Goal: Task Accomplishment & Management: Manage account settings

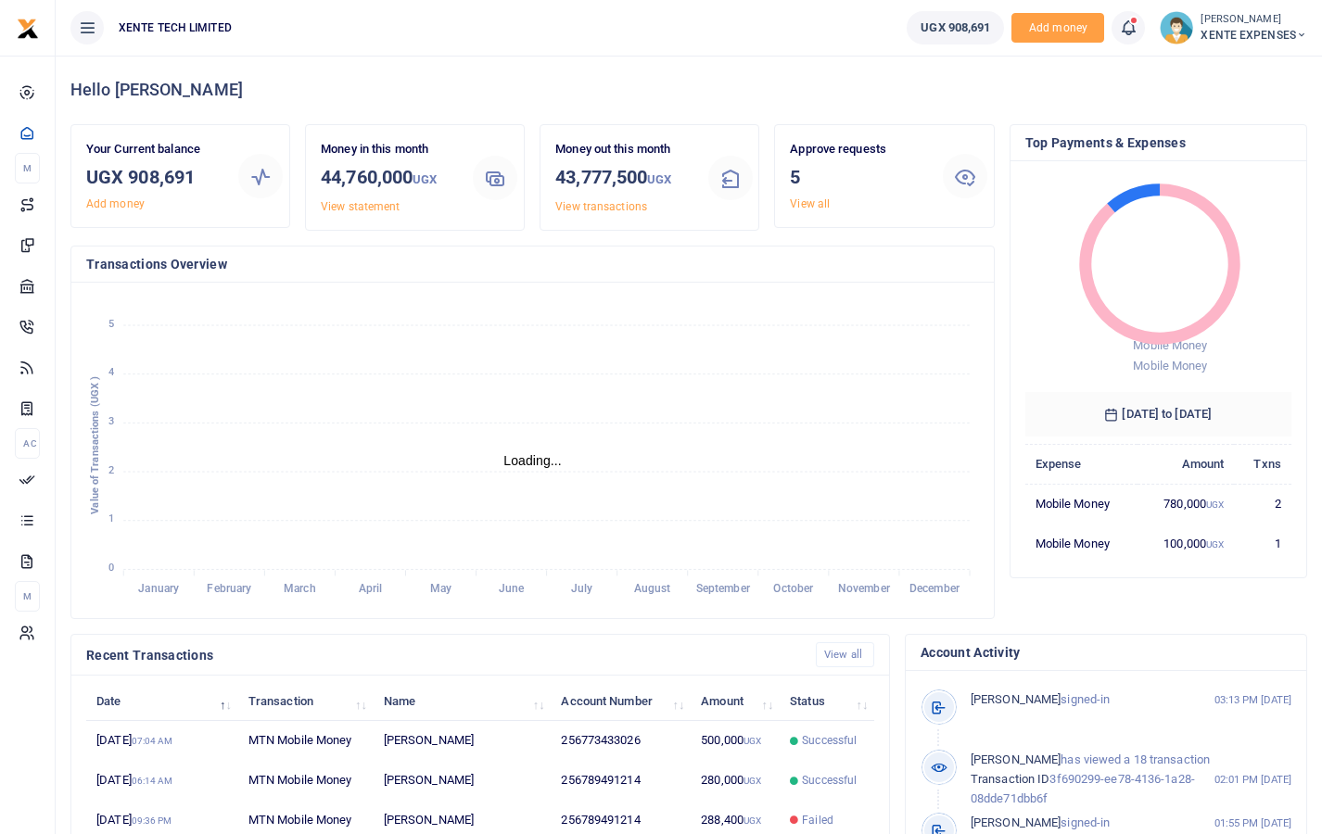
scroll to position [15, 15]
click at [1237, 34] on span "XENTE EXPENSES" at bounding box center [1253, 35] width 107 height 17
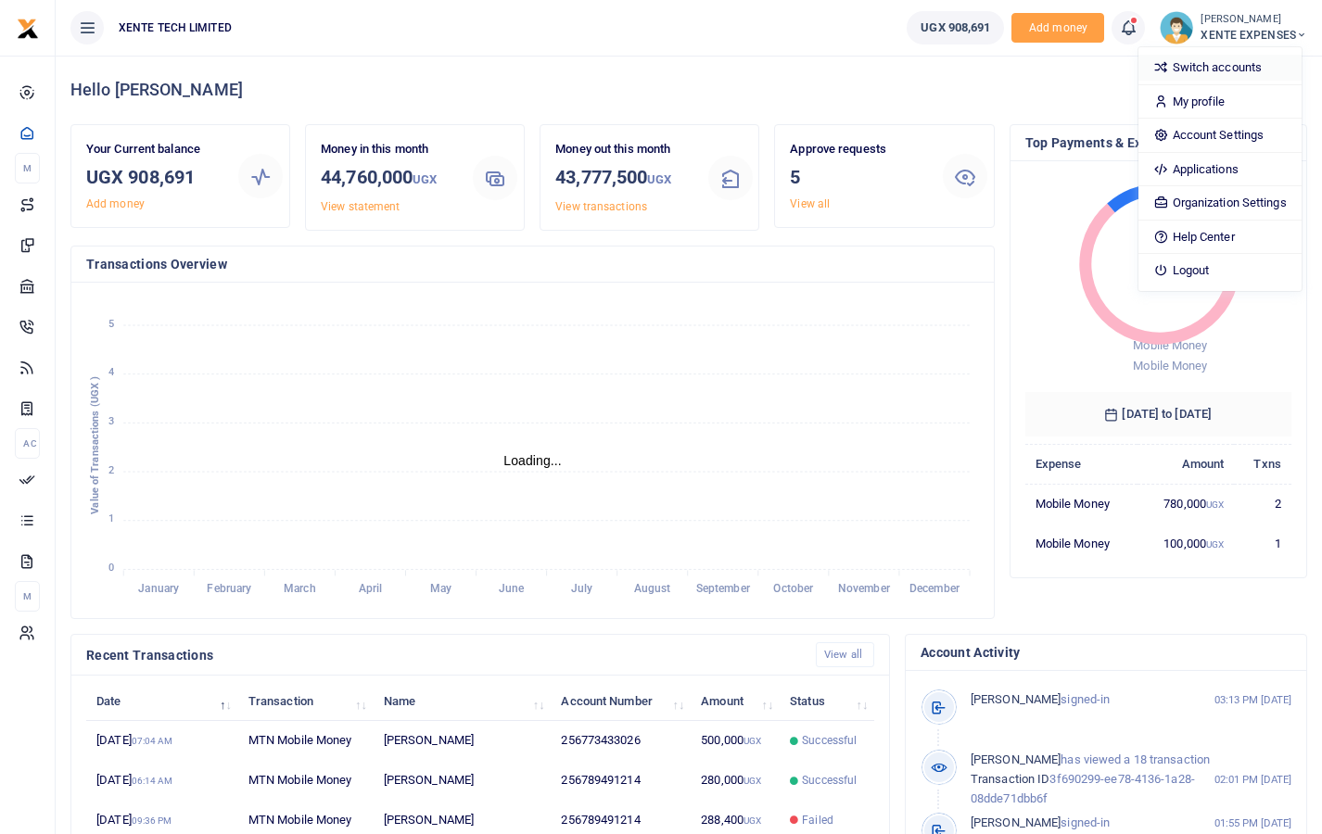
click at [1233, 69] on link "Switch accounts" at bounding box center [1219, 68] width 162 height 26
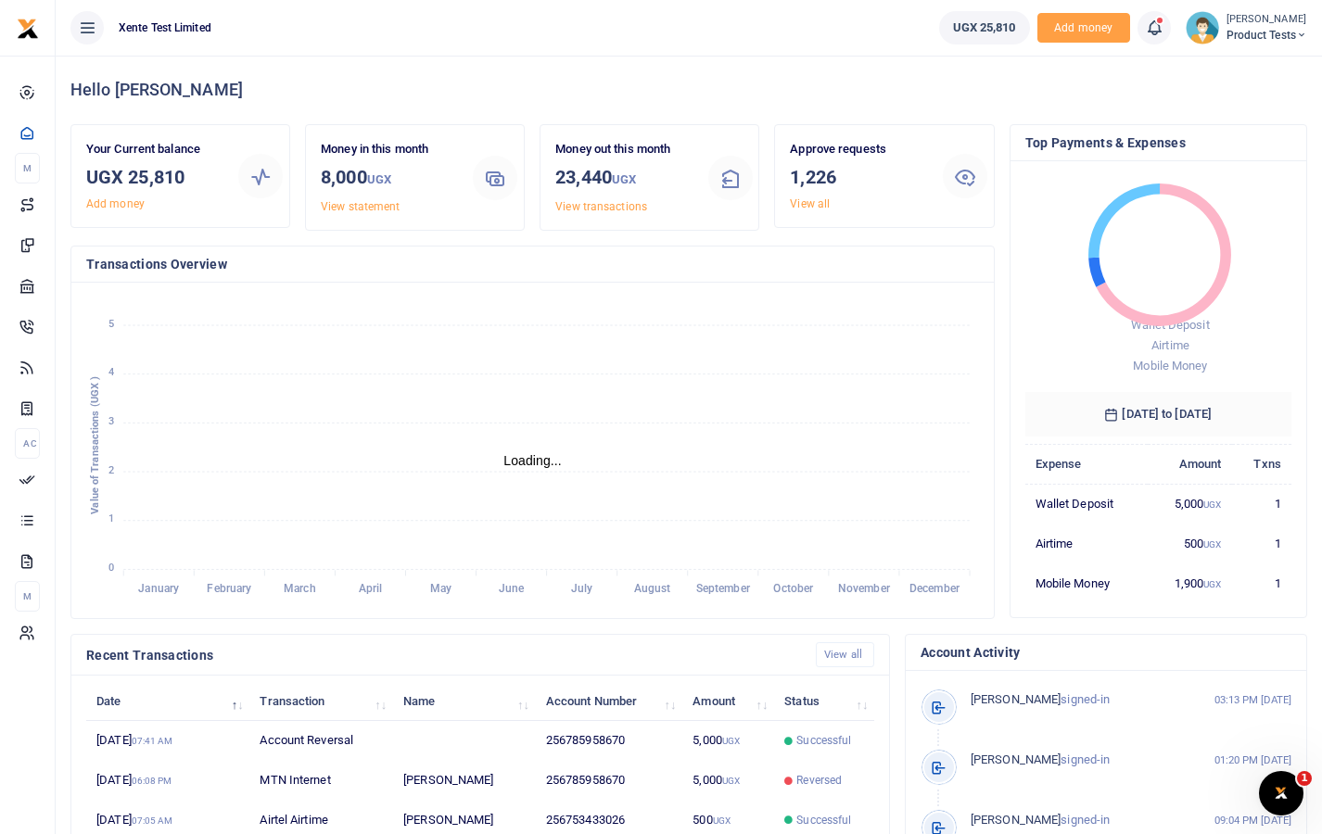
scroll to position [15, 15]
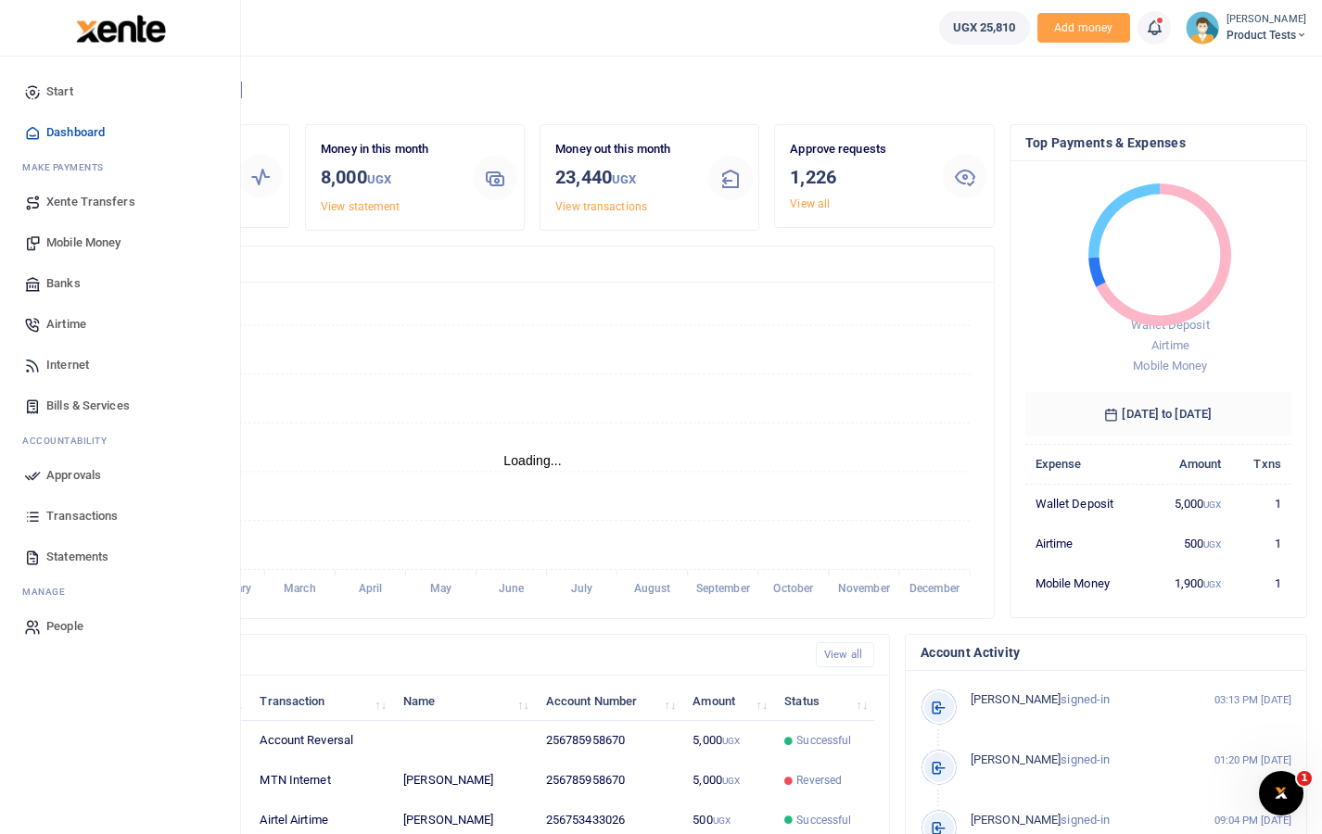
click at [83, 516] on span "Transactions" at bounding box center [81, 516] width 71 height 19
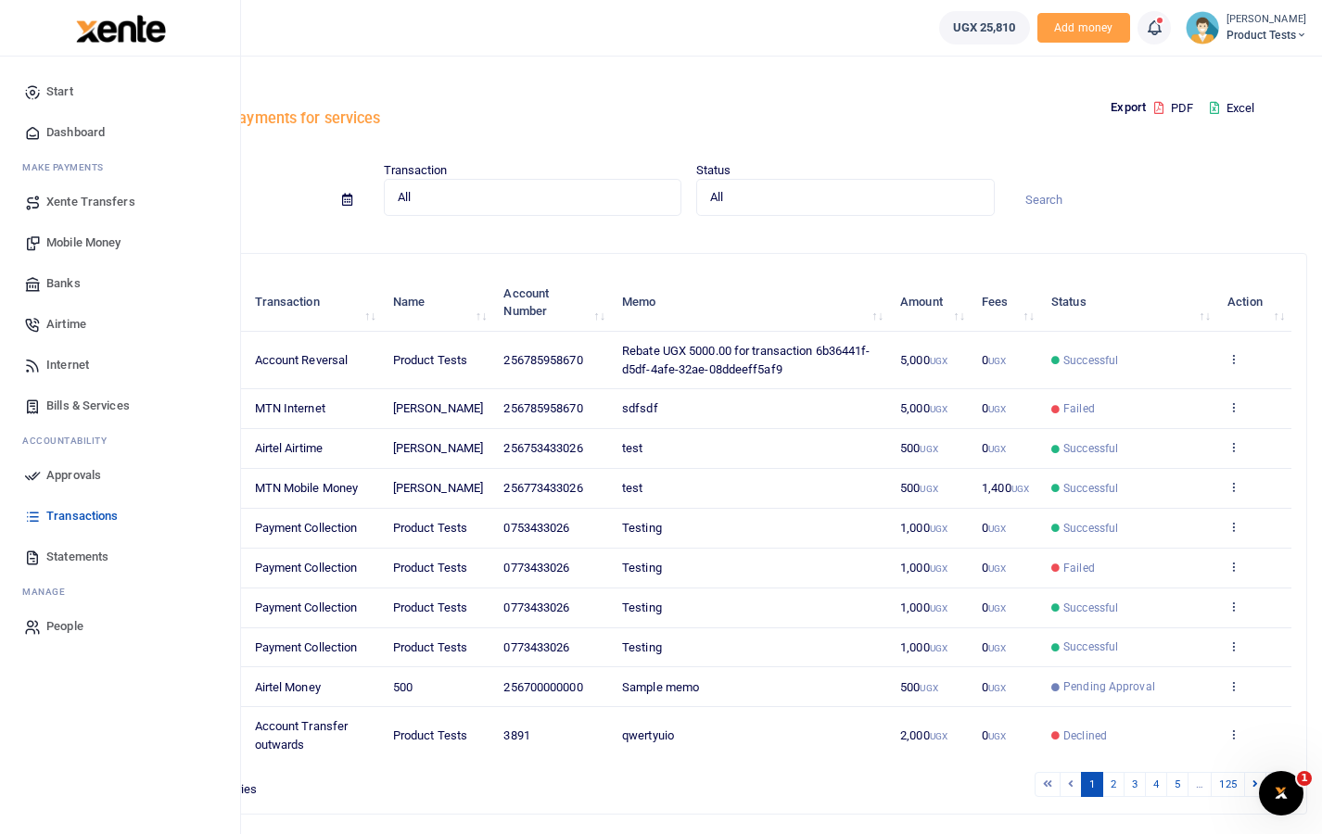
click at [77, 244] on span "Mobile Money" at bounding box center [83, 243] width 74 height 19
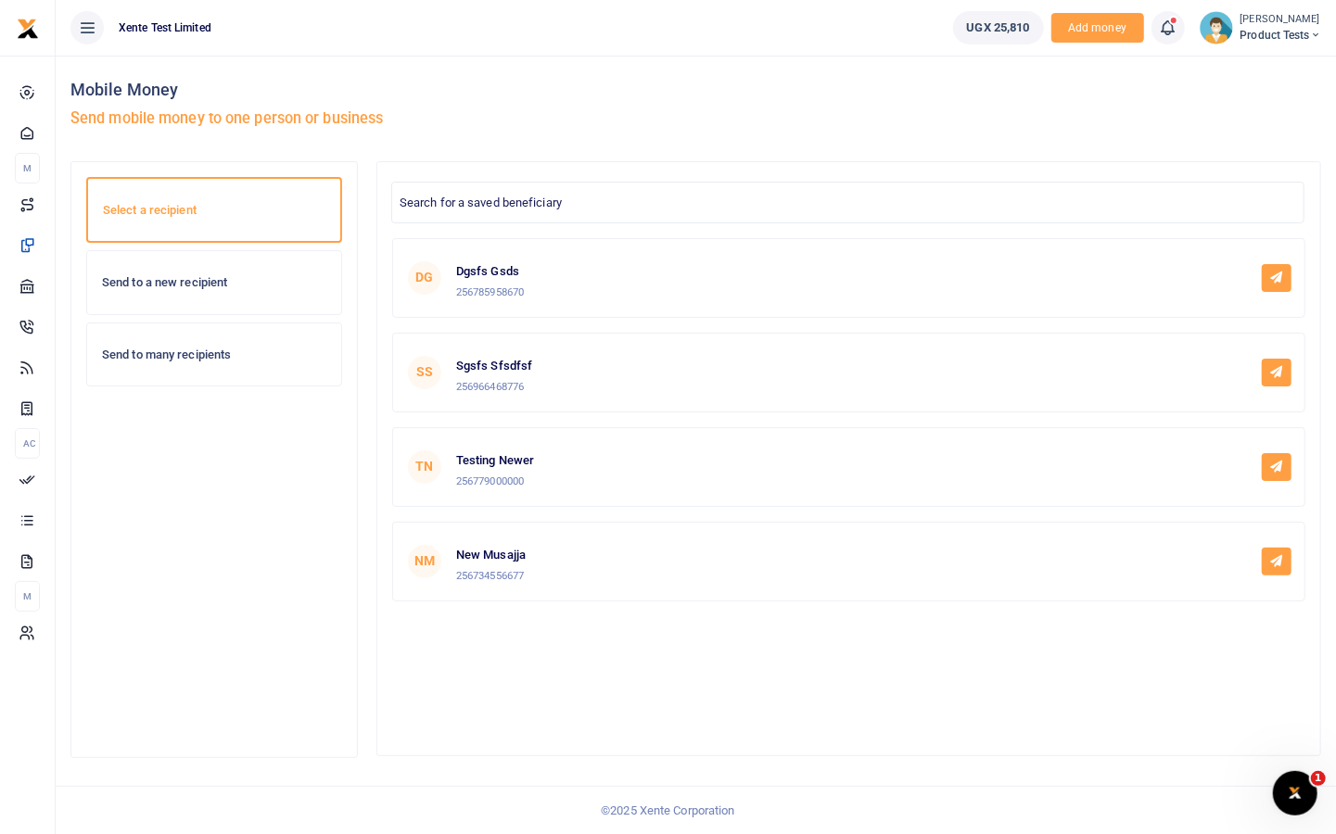
click at [170, 275] on h6 "Send to a new recipient" at bounding box center [214, 282] width 224 height 15
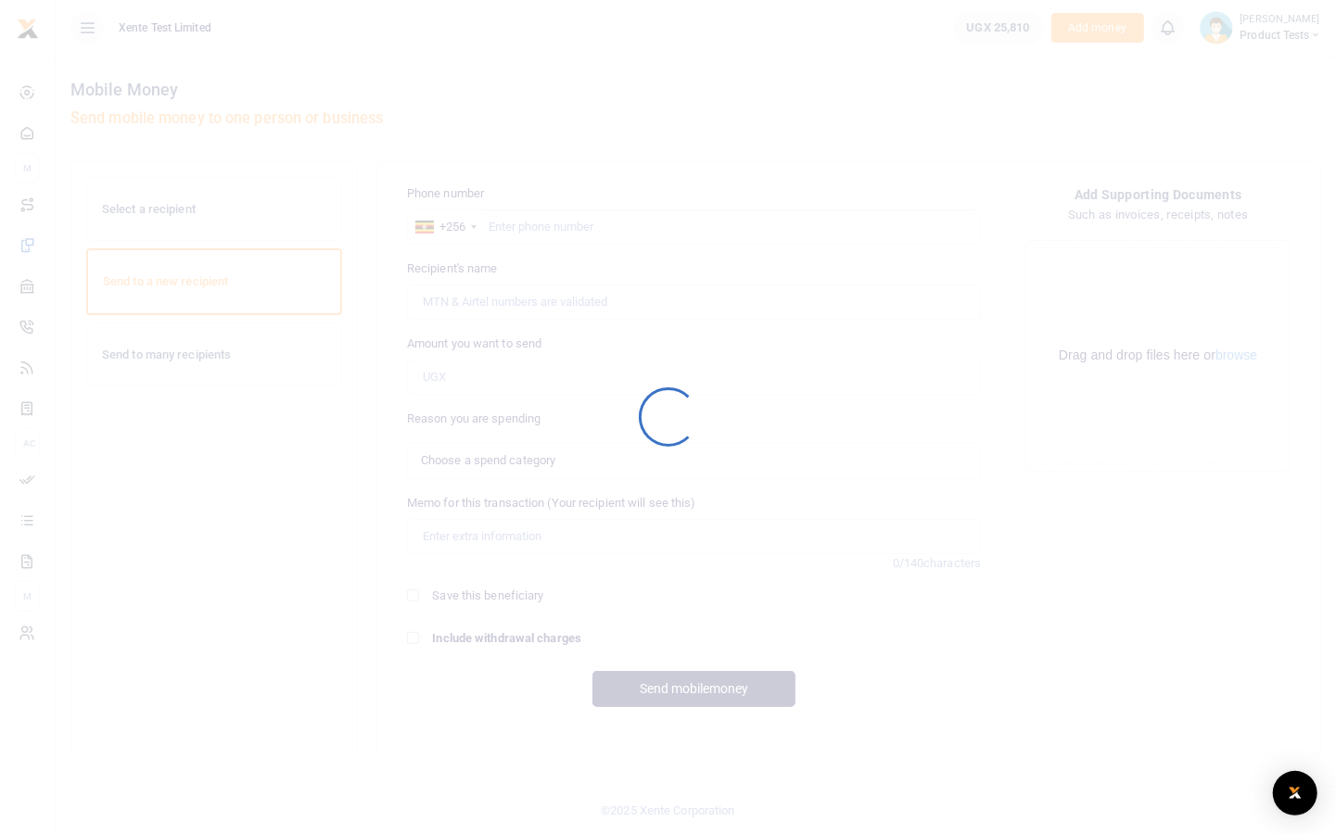
select select
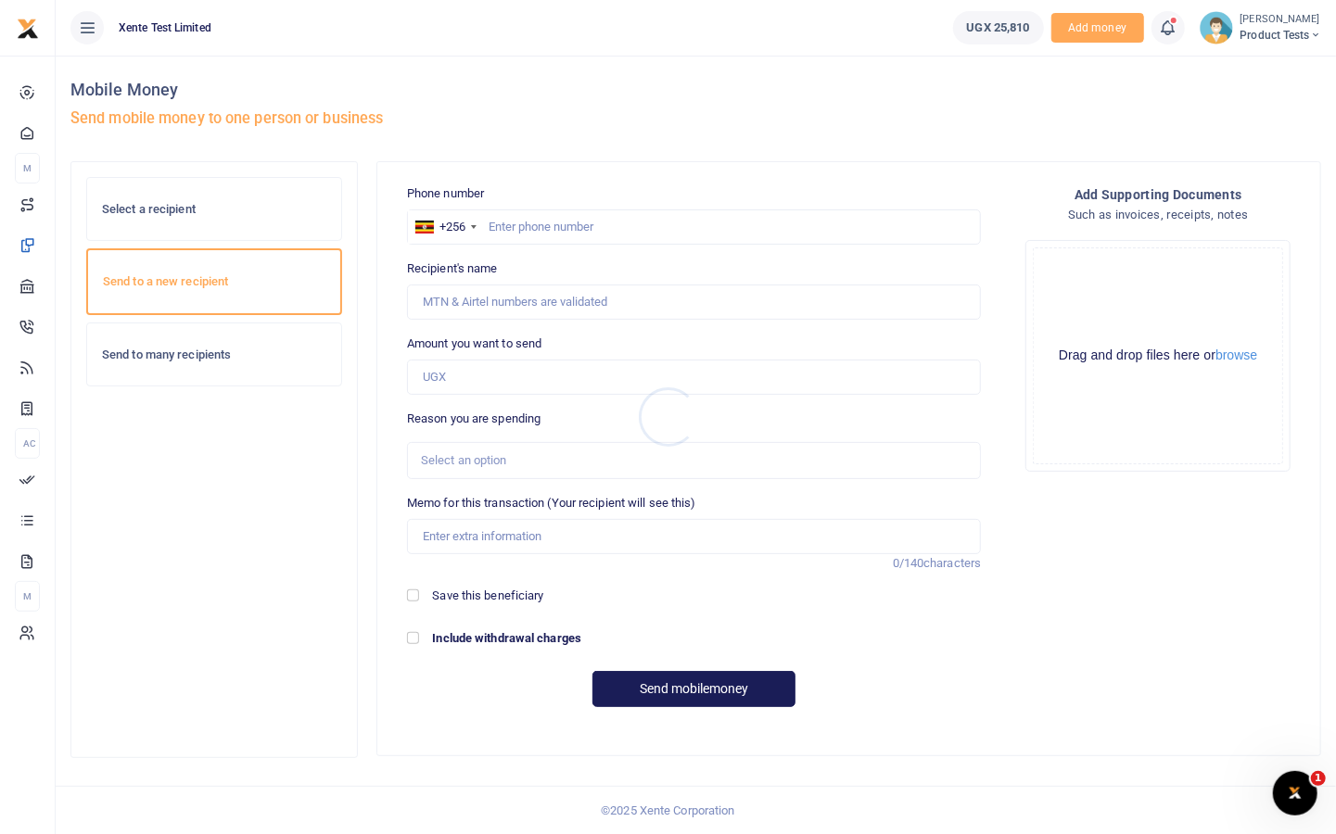
click at [576, 235] on div at bounding box center [668, 417] width 1336 height 834
click at [576, 235] on input "text" at bounding box center [694, 227] width 574 height 35
type input "773433026"
click at [476, 371] on input "Amount you want to send" at bounding box center [694, 377] width 574 height 35
type input "Francis Nkurunungi"
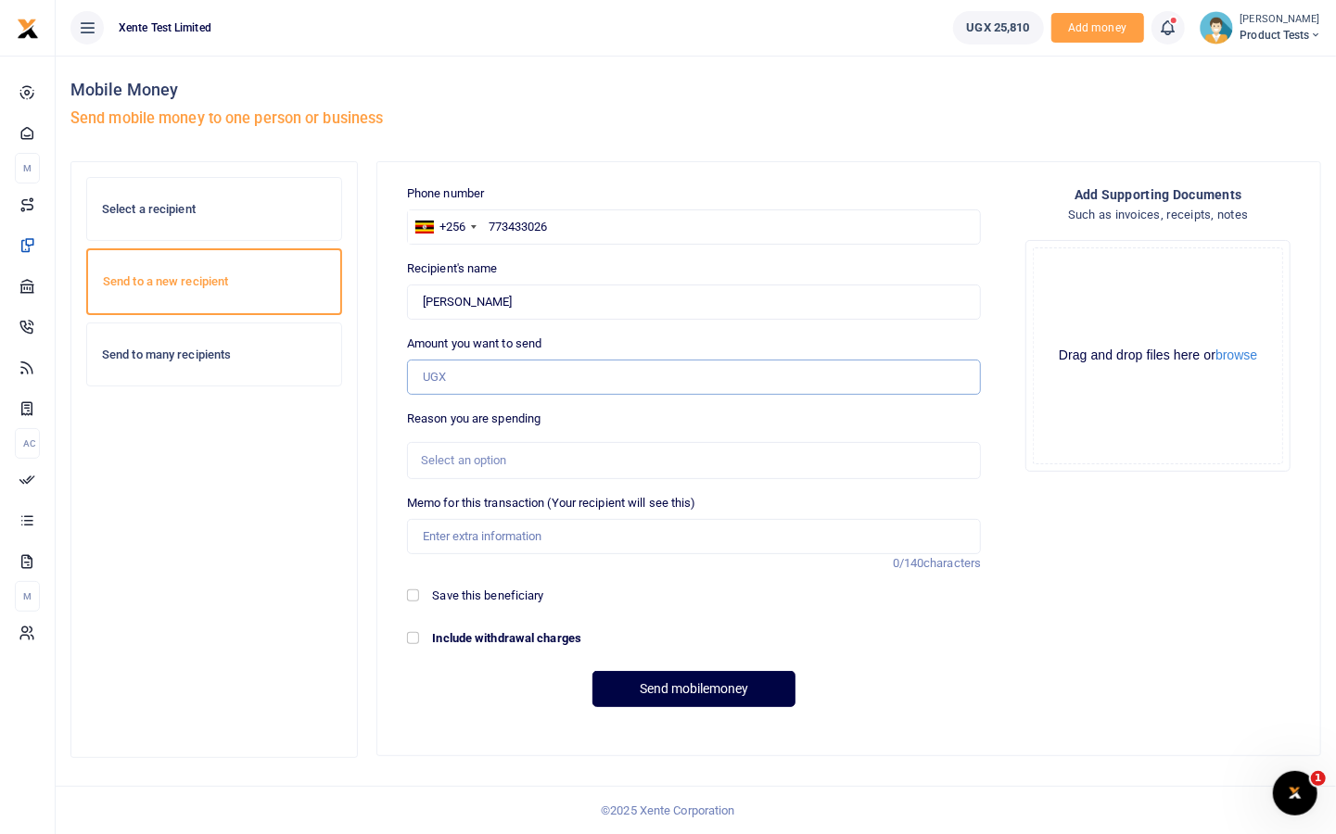
type input "500"
type input "test"
click at [650, 692] on button "Send mobilemoney" at bounding box center [693, 689] width 203 height 36
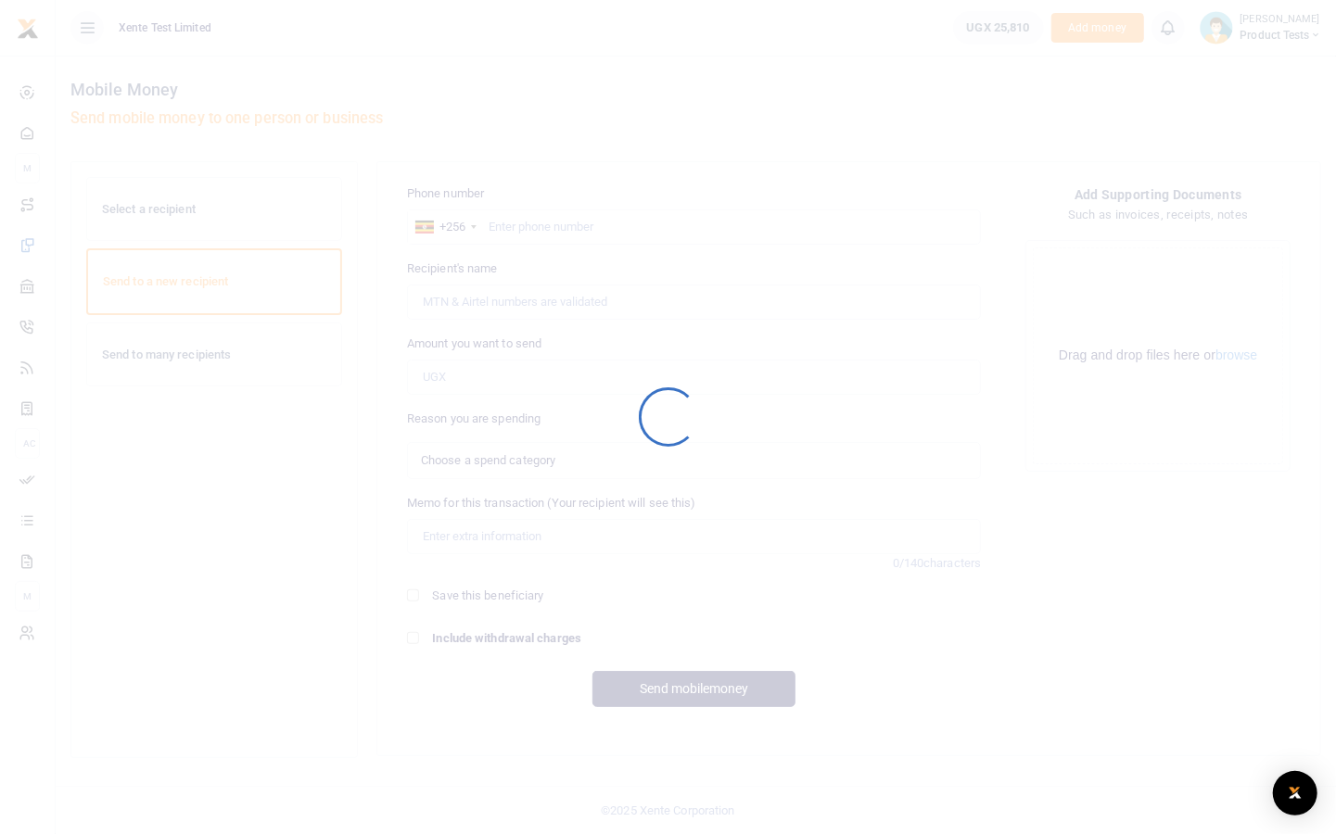
select select
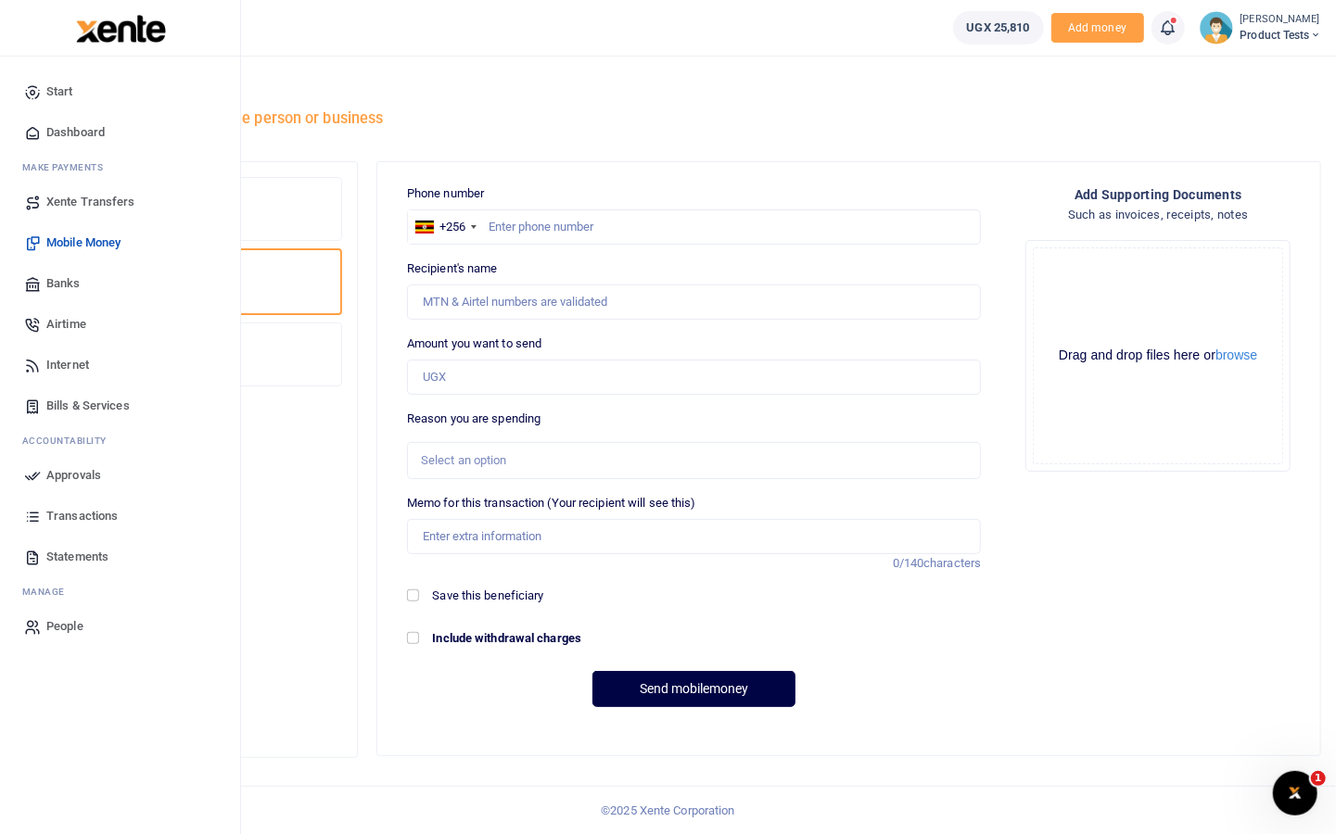
click at [60, 475] on span "Approvals" at bounding box center [73, 475] width 55 height 19
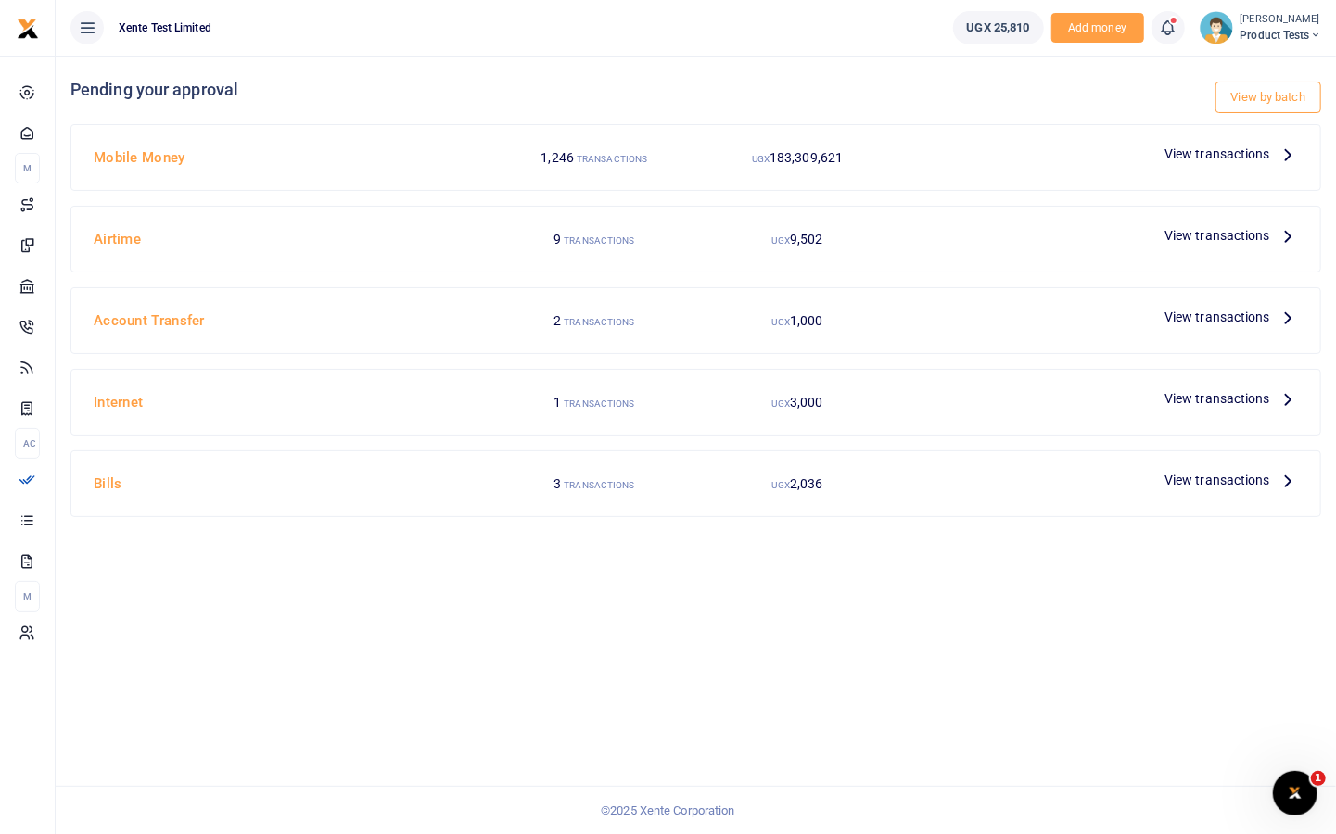
click at [1213, 159] on span "View transactions" at bounding box center [1217, 154] width 106 height 20
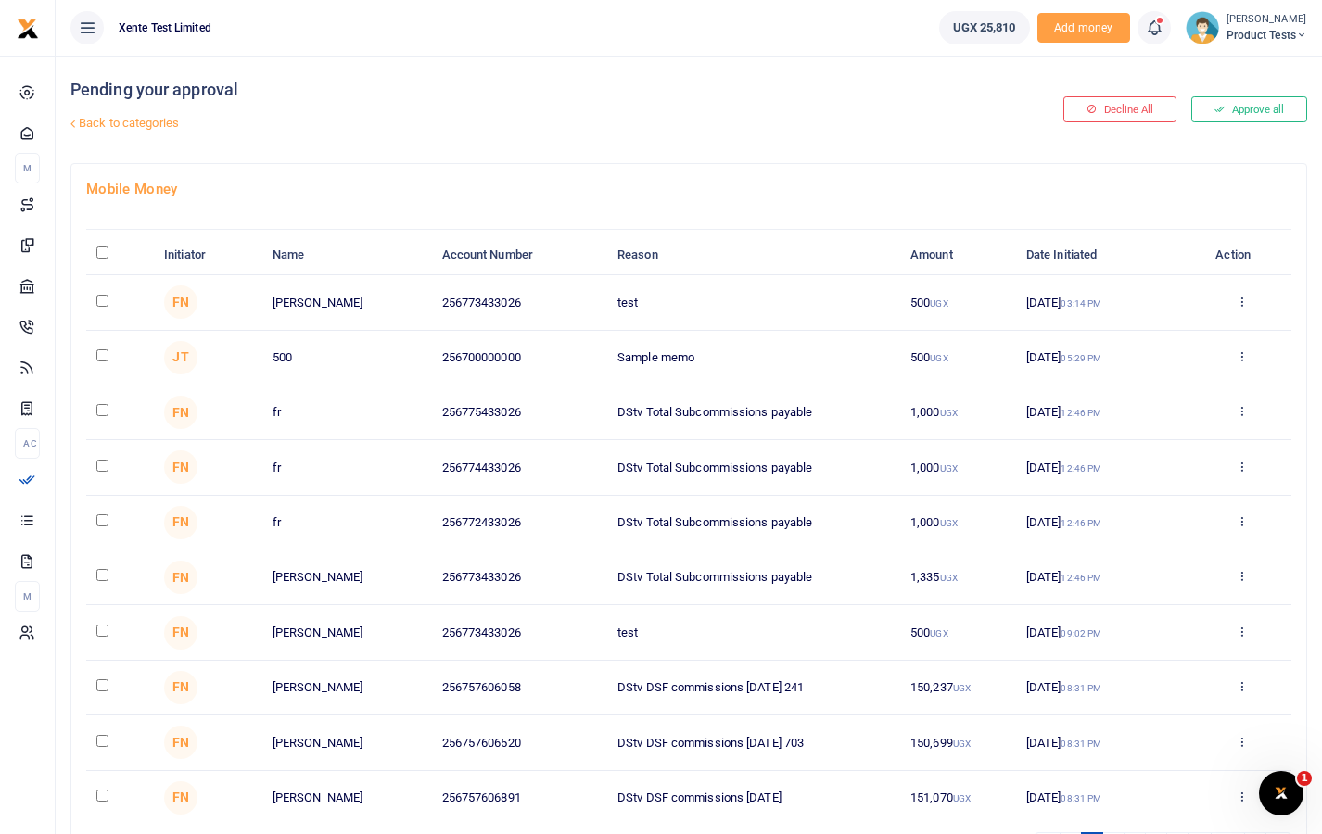
click at [96, 300] on input "checkbox" at bounding box center [102, 301] width 12 height 12
checkbox input "true"
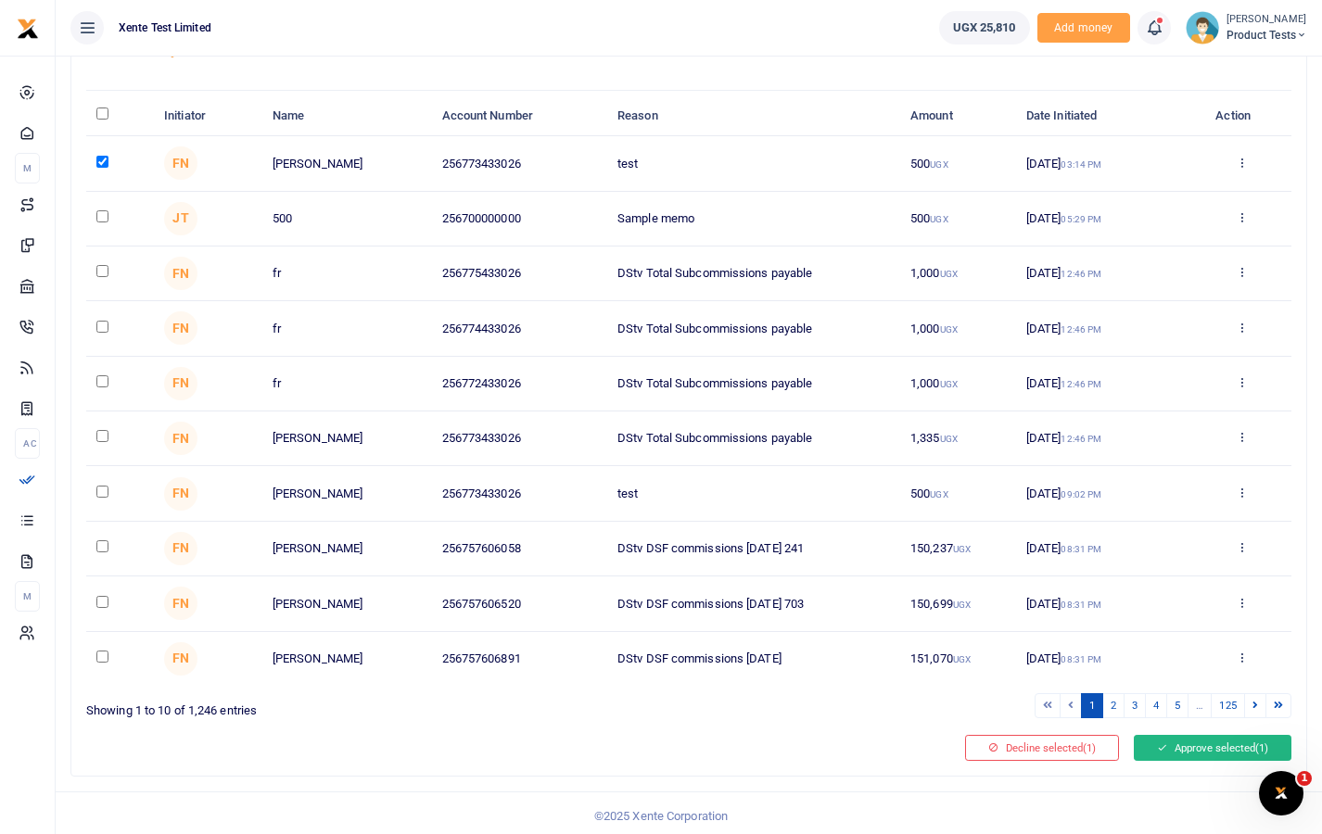
click at [1180, 750] on button "Approve selected (1)" at bounding box center [1213, 748] width 158 height 26
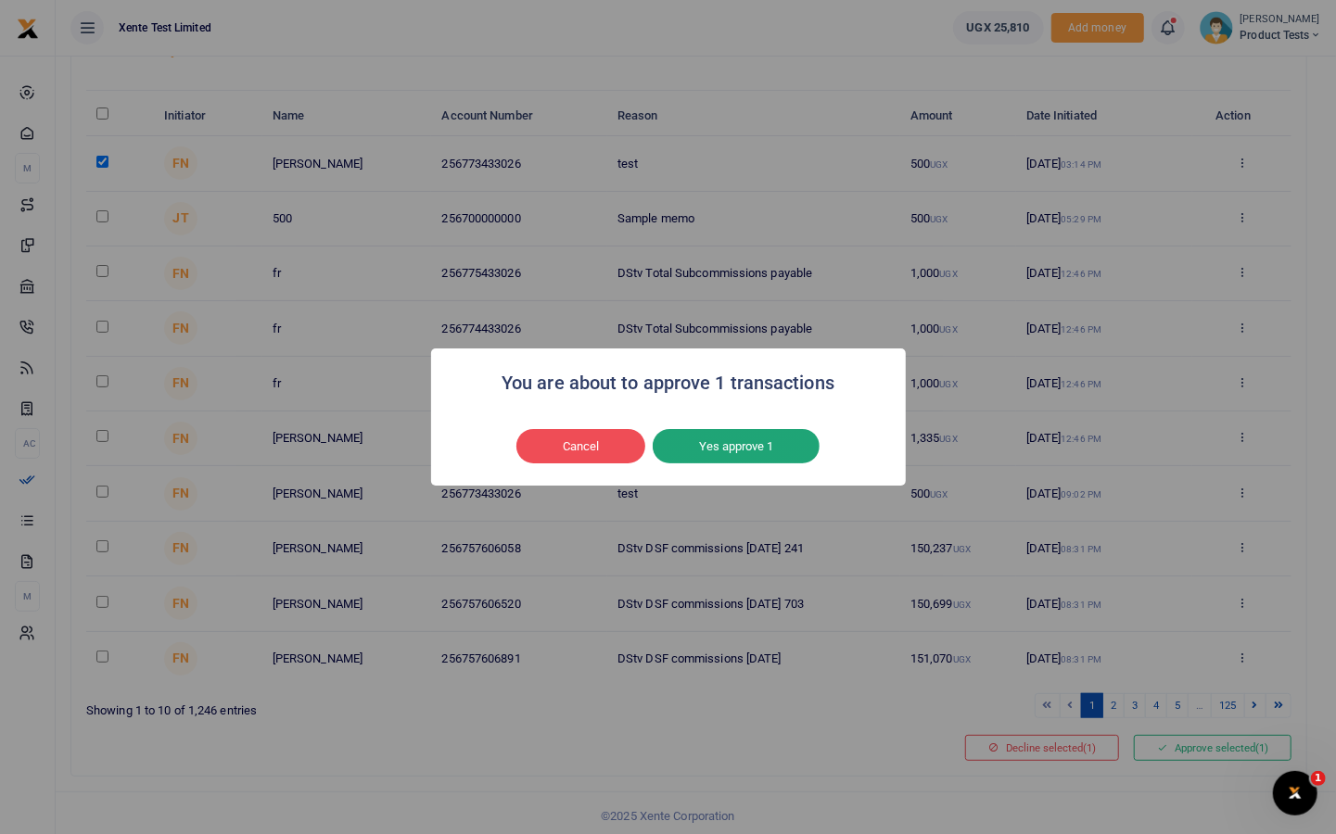
click at [763, 448] on button "Yes approve 1" at bounding box center [736, 446] width 167 height 35
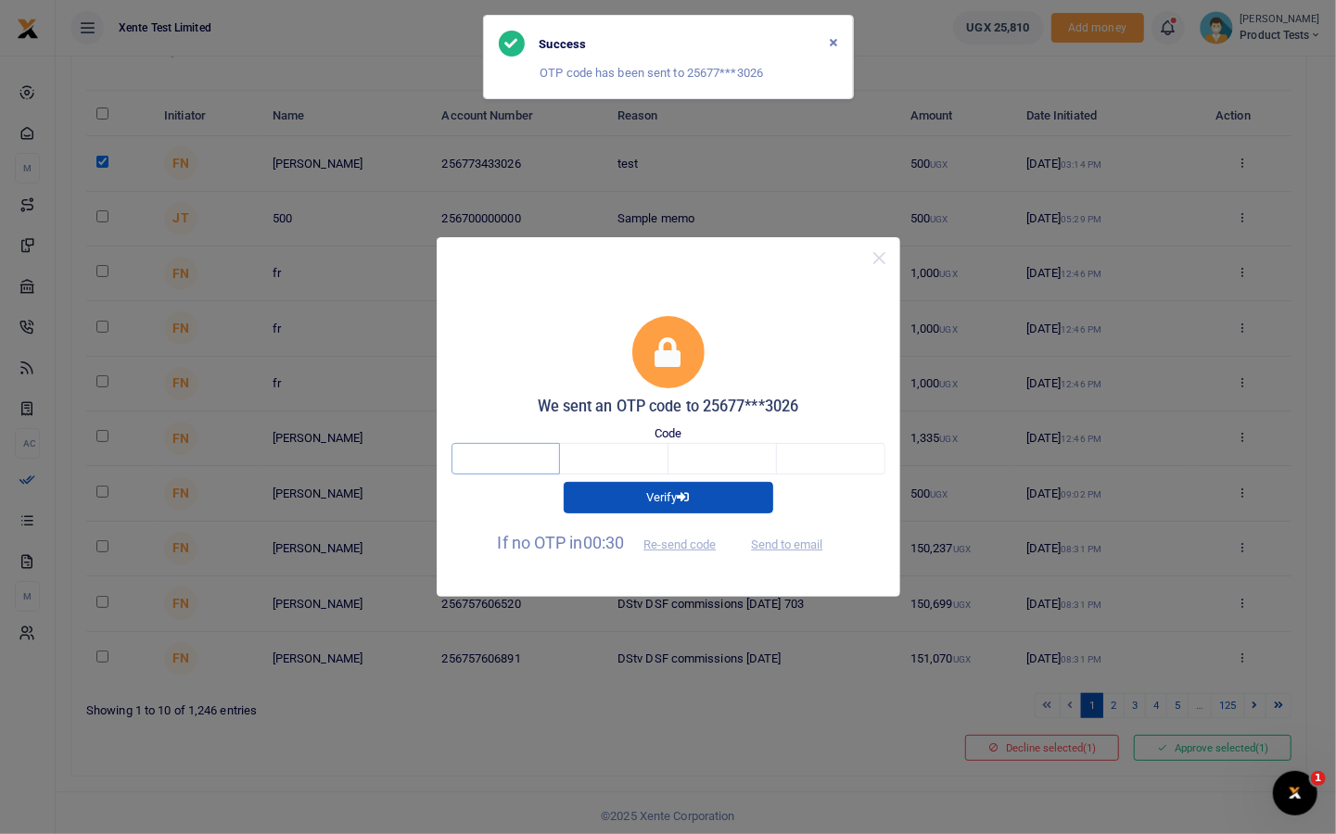
click at [499, 461] on input "text" at bounding box center [505, 459] width 108 height 32
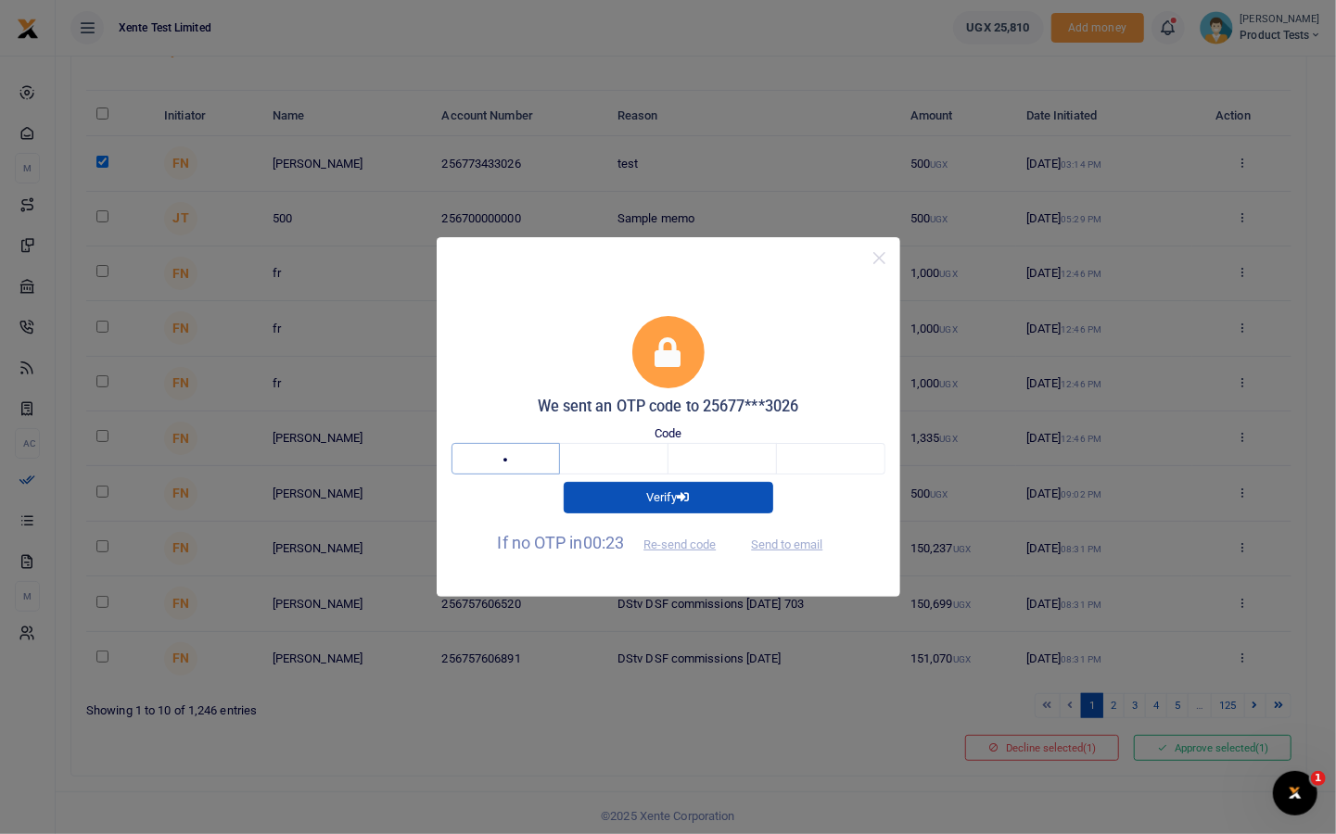
type input "3"
type input "1"
type input "5"
type input "8"
